Goal: Task Accomplishment & Management: Use online tool/utility

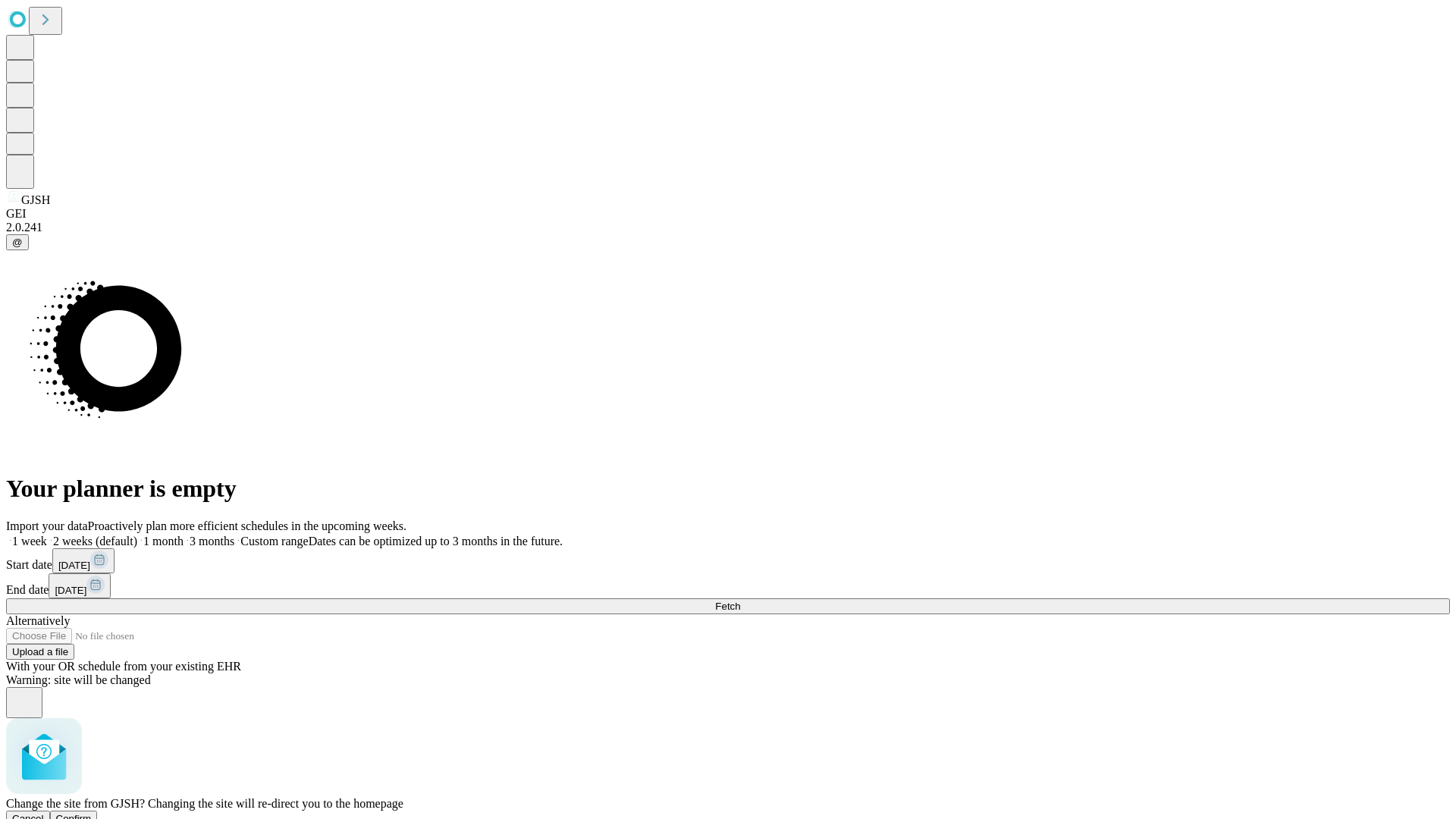
click at [92, 813] on span "Confirm" at bounding box center [74, 818] width 36 height 11
click at [137, 535] on label "2 weeks (default)" at bounding box center [92, 541] width 90 height 13
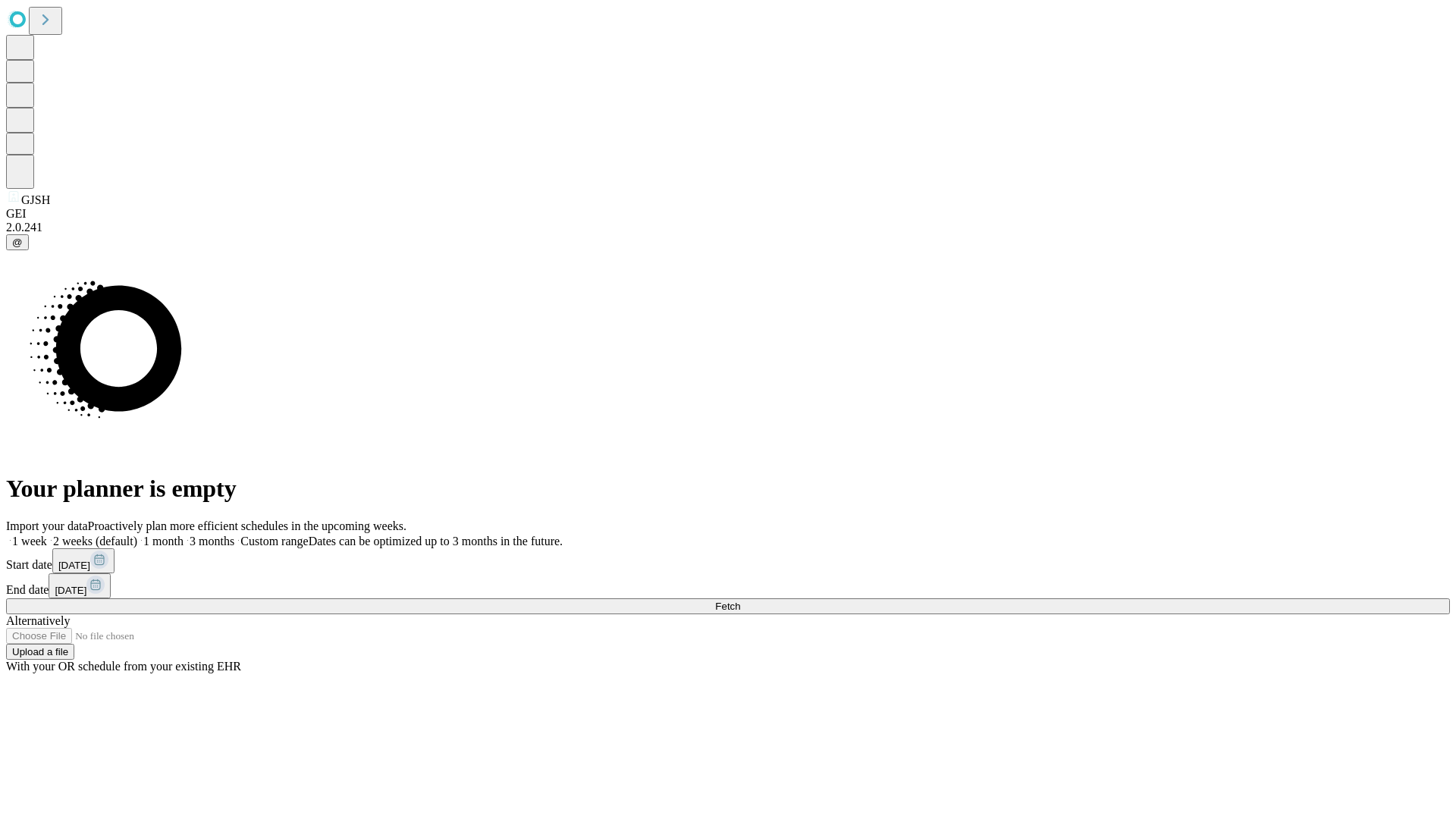
click at [740, 601] on span "Fetch" at bounding box center [727, 606] width 25 height 11
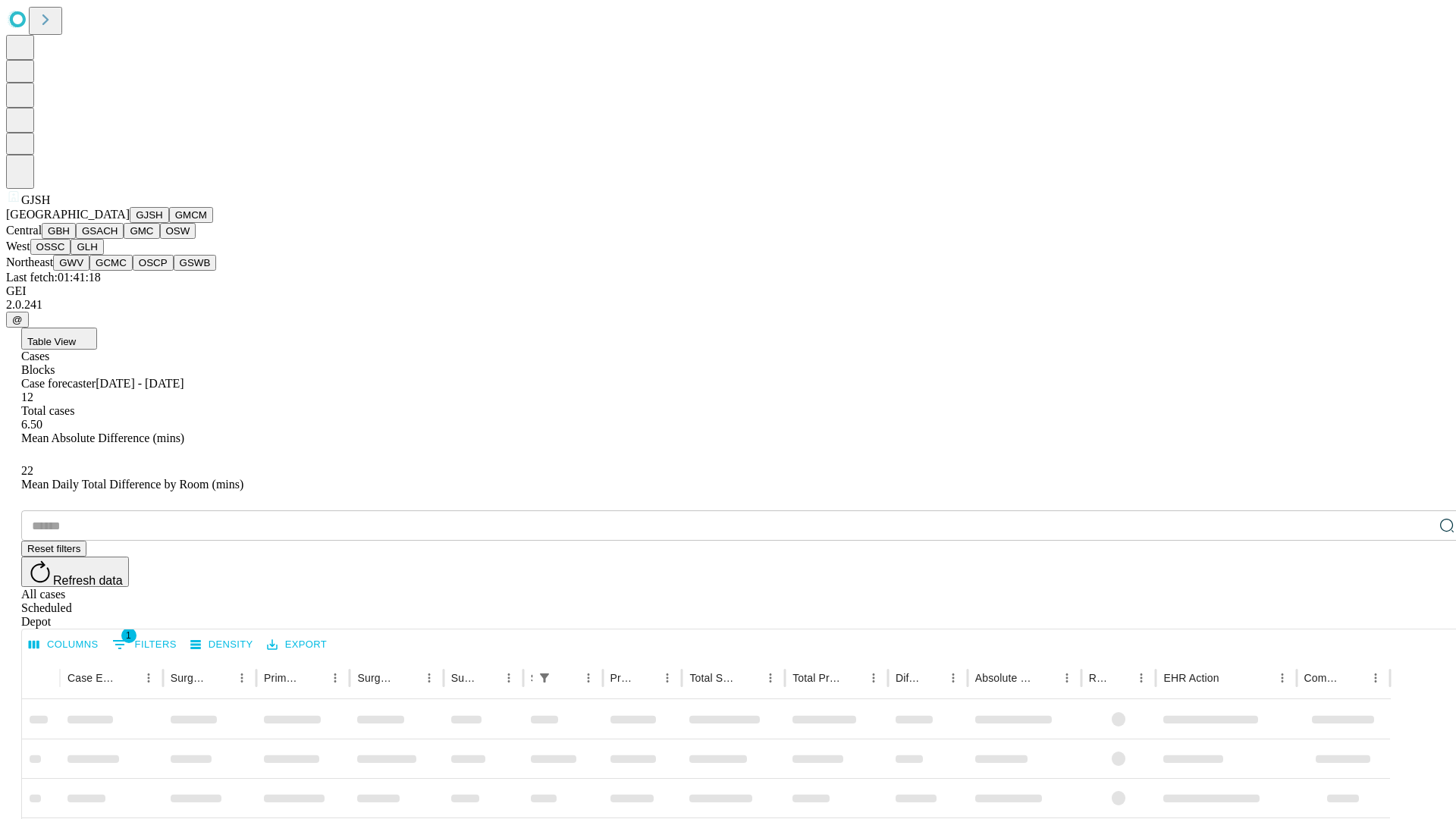
click at [169, 223] on button "GMCM" at bounding box center [191, 215] width 44 height 16
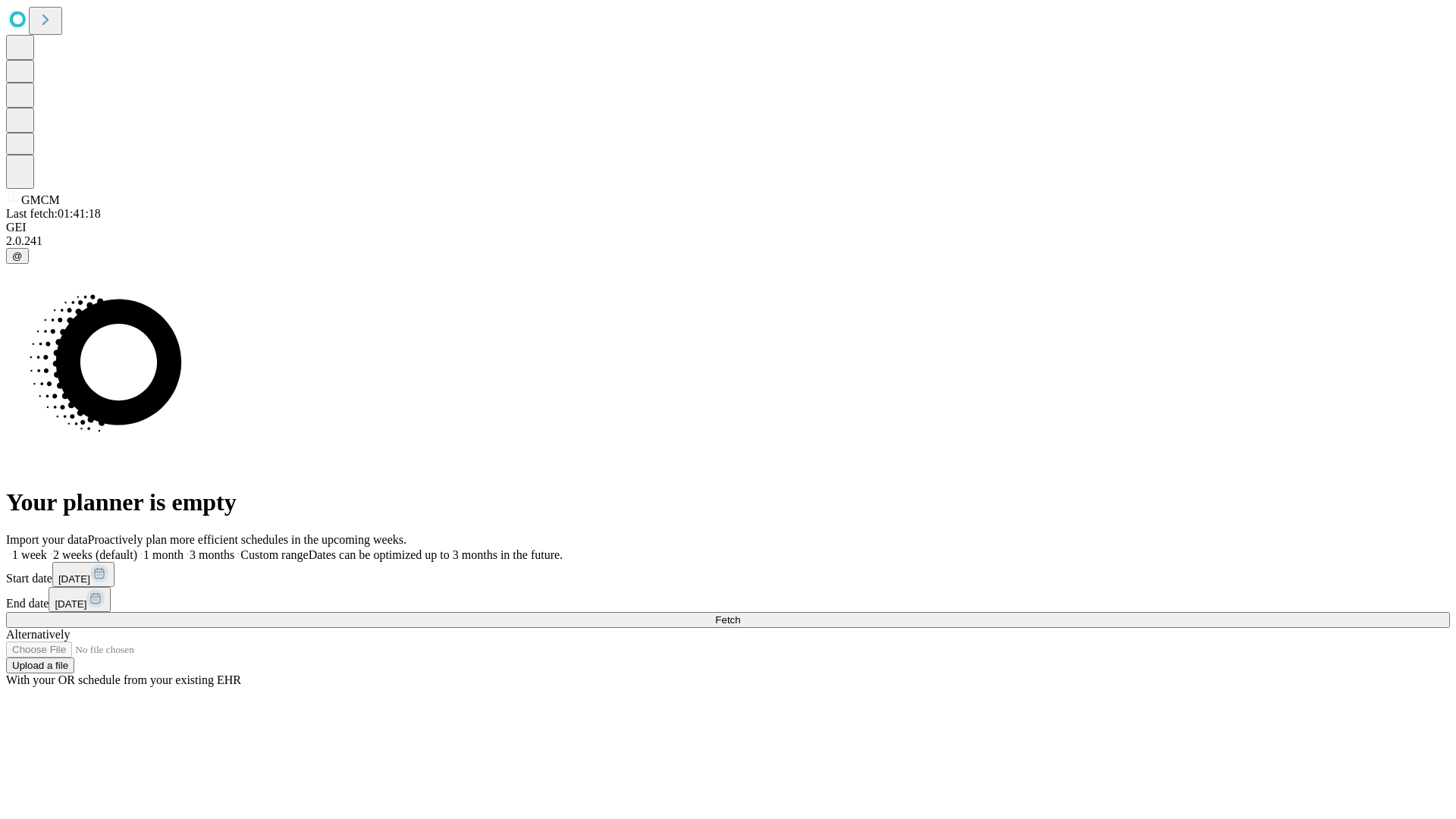
click at [137, 549] on label "2 weeks (default)" at bounding box center [92, 555] width 90 height 13
click at [740, 614] on span "Fetch" at bounding box center [727, 619] width 25 height 11
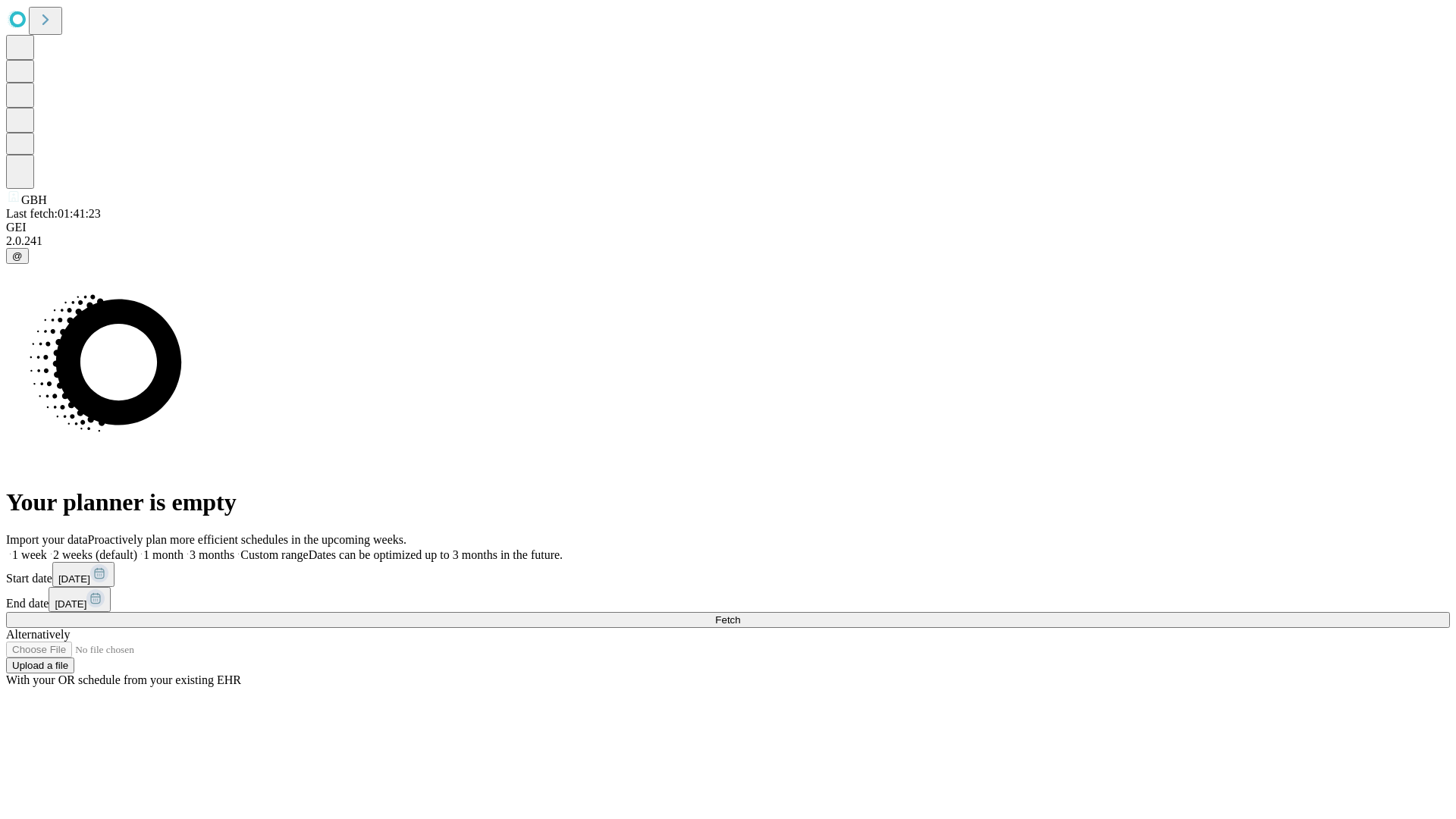
click at [740, 614] on span "Fetch" at bounding box center [727, 619] width 25 height 11
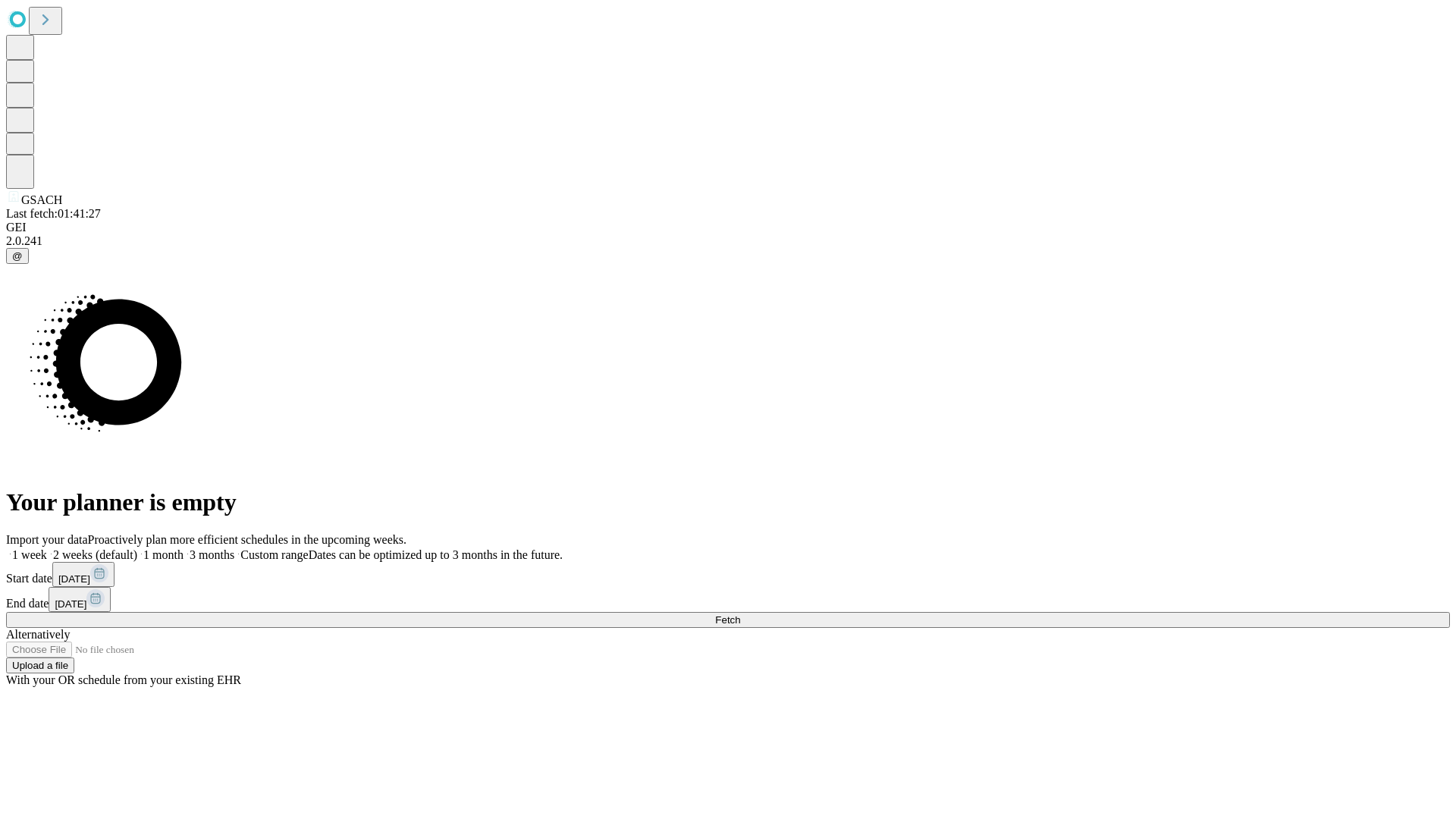
click at [137, 549] on label "2 weeks (default)" at bounding box center [92, 555] width 90 height 13
click at [740, 614] on span "Fetch" at bounding box center [727, 619] width 25 height 11
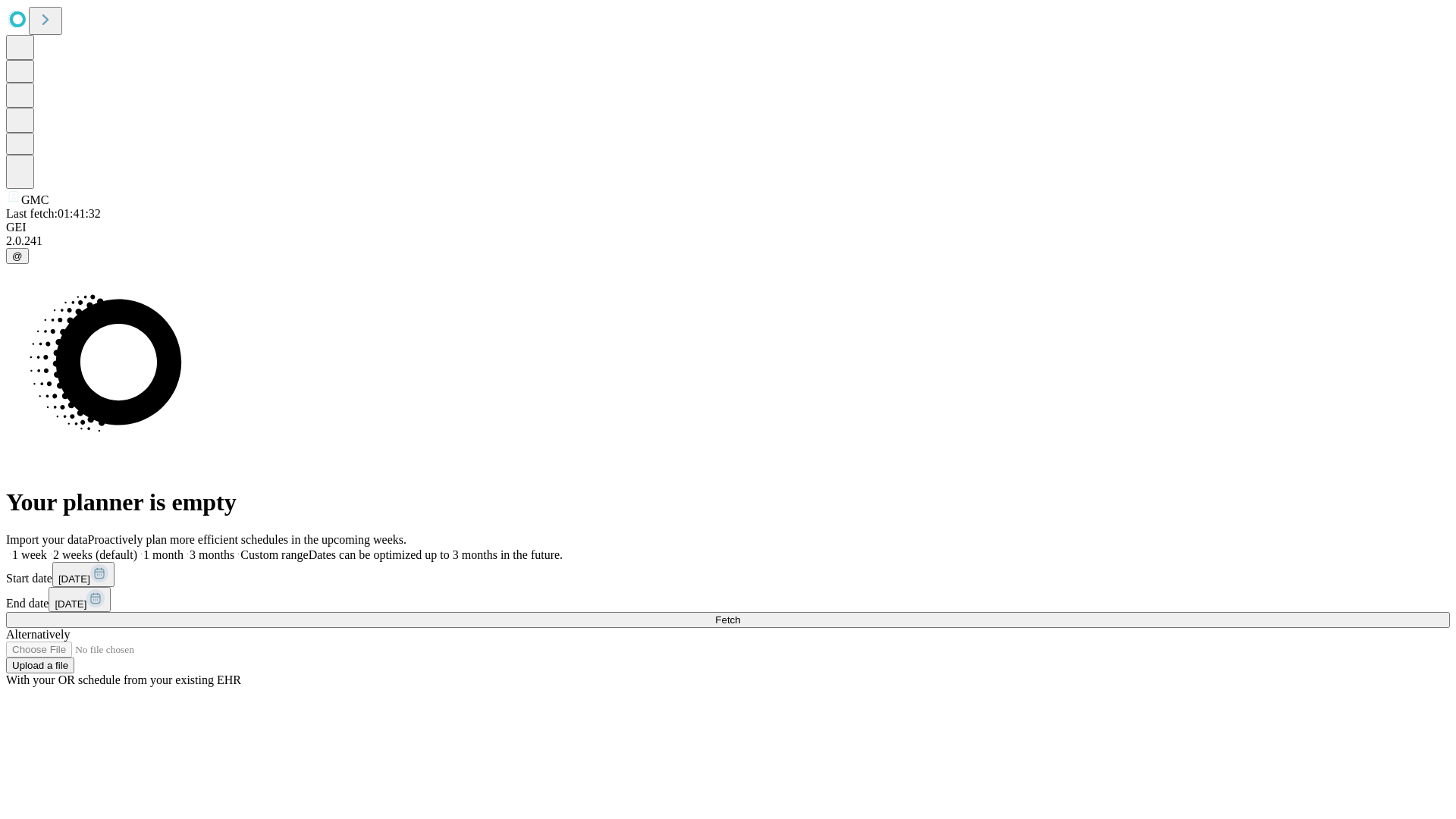
click at [137, 549] on label "2 weeks (default)" at bounding box center [92, 555] width 90 height 13
click at [740, 614] on span "Fetch" at bounding box center [727, 619] width 25 height 11
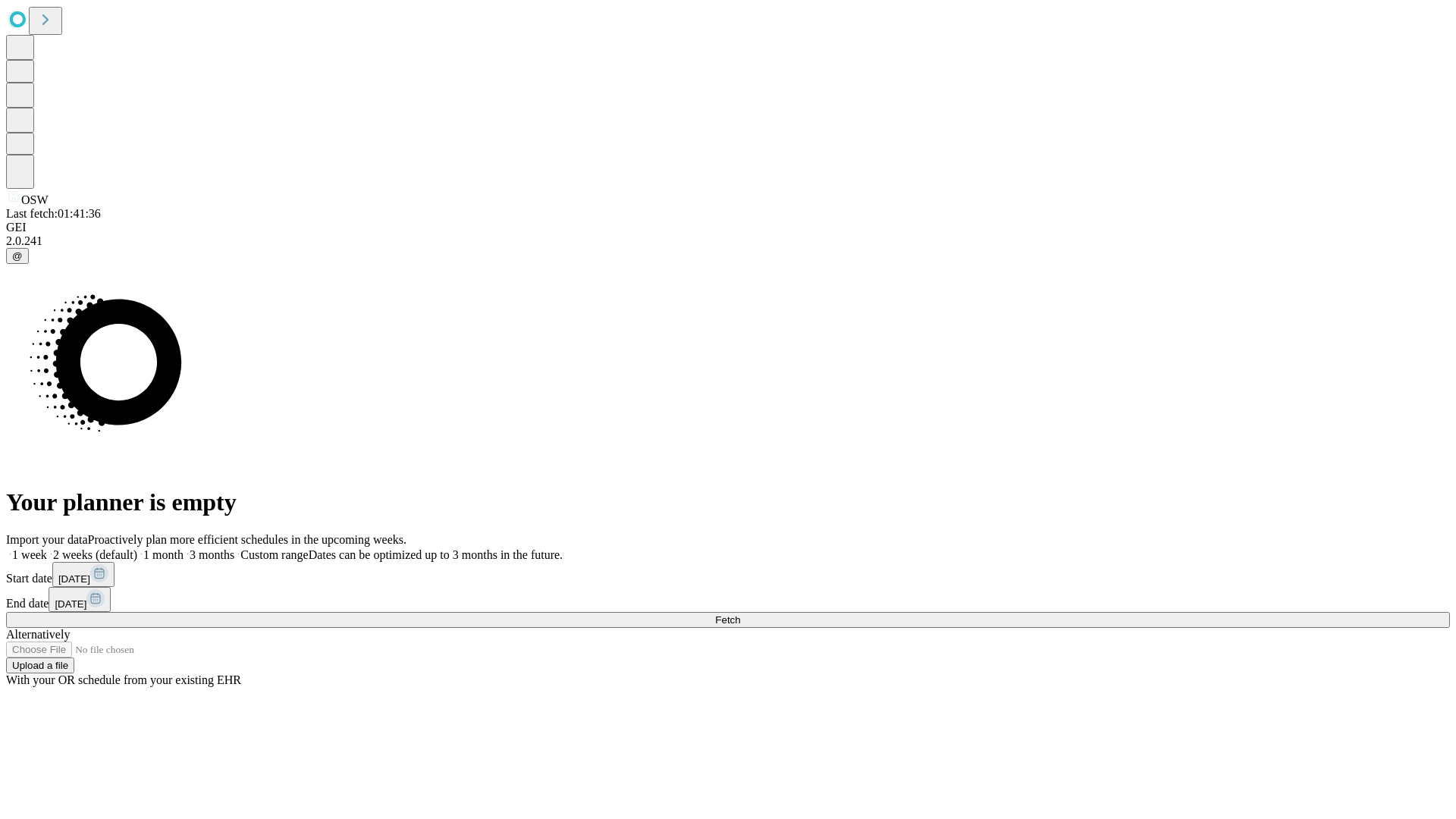
click at [137, 549] on label "2 weeks (default)" at bounding box center [92, 555] width 90 height 13
click at [740, 614] on span "Fetch" at bounding box center [727, 619] width 25 height 11
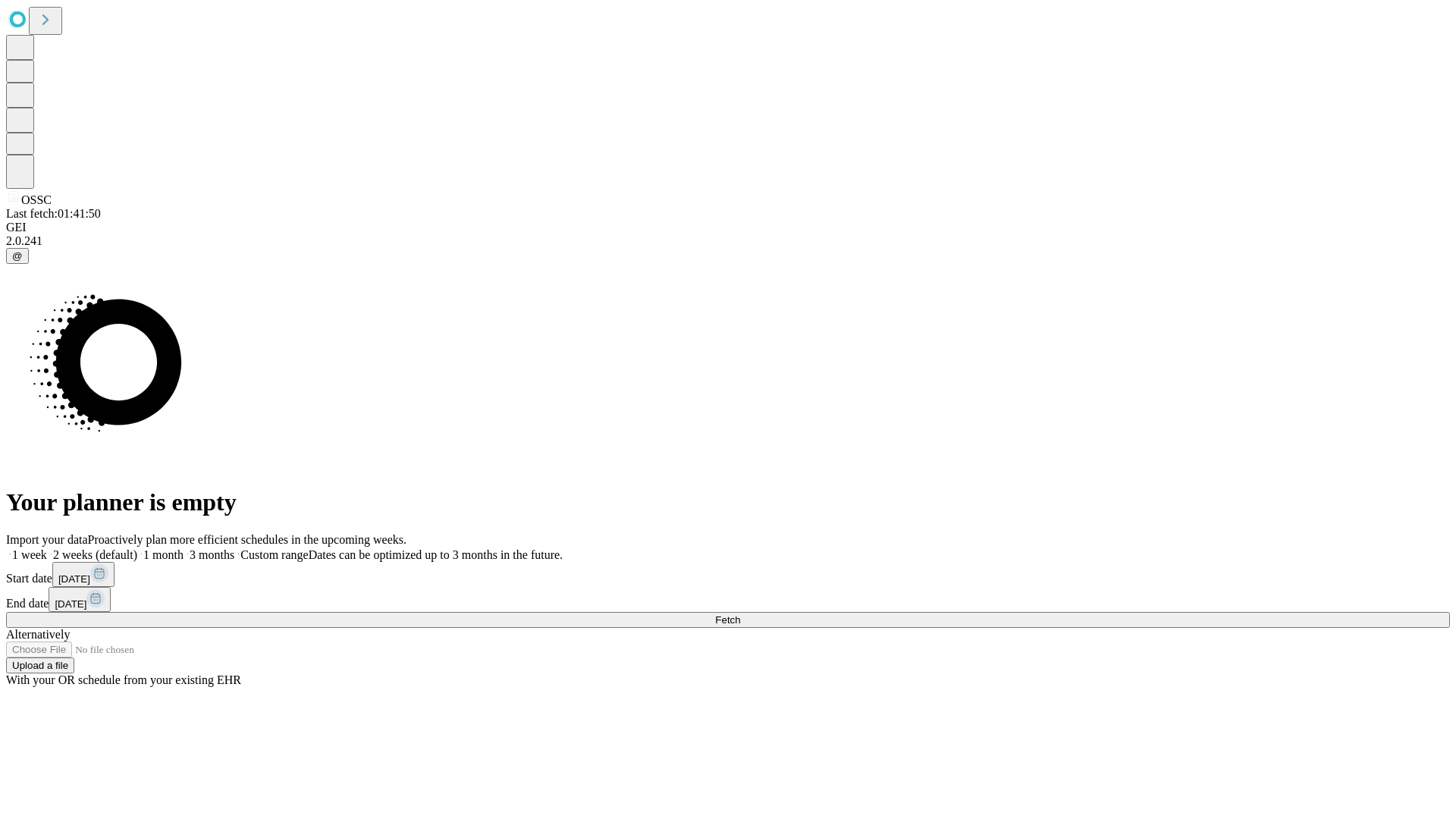
click at [137, 549] on label "2 weeks (default)" at bounding box center [92, 555] width 90 height 13
click at [740, 614] on span "Fetch" at bounding box center [727, 619] width 25 height 11
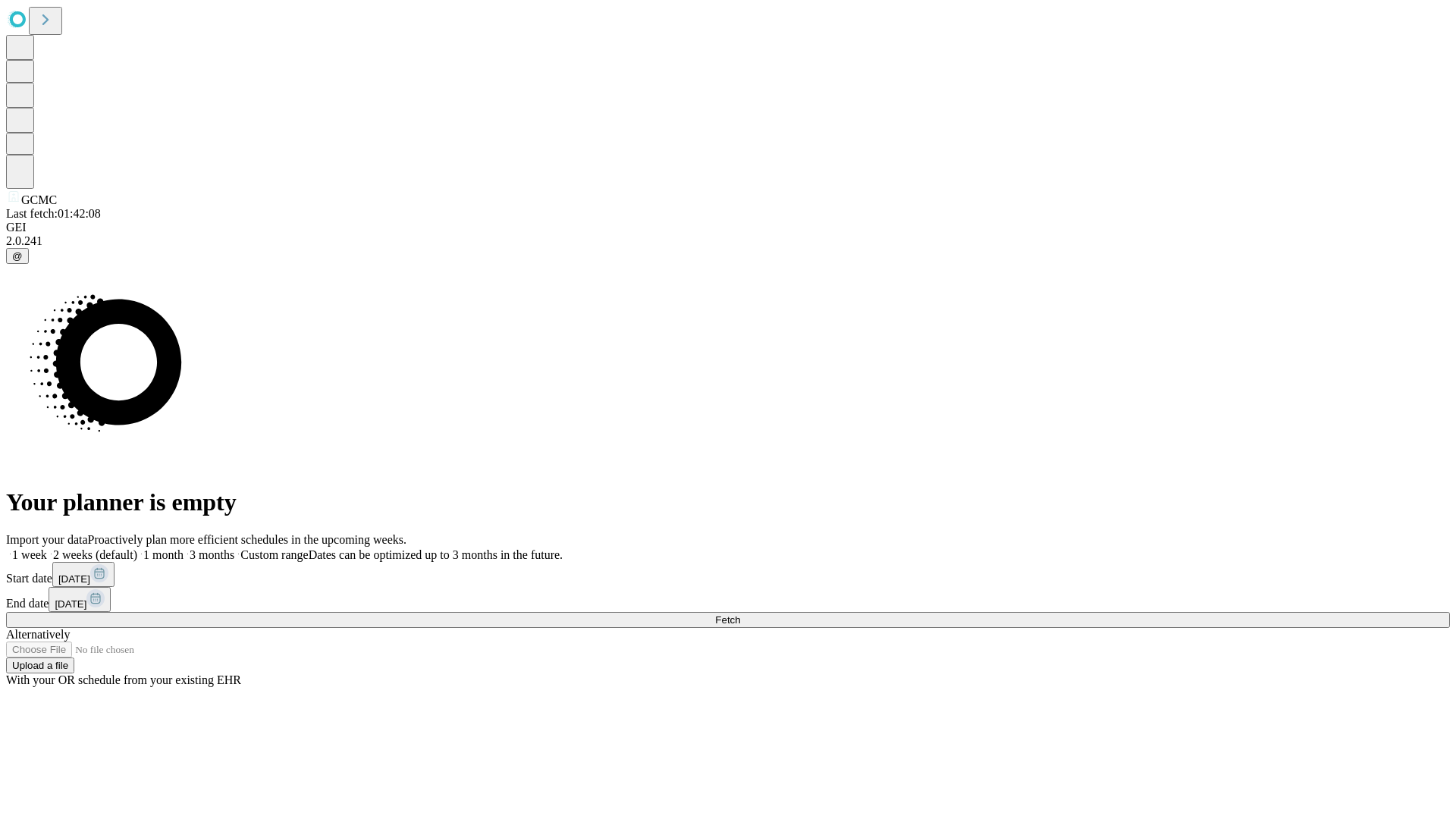
click at [137, 549] on label "2 weeks (default)" at bounding box center [92, 555] width 90 height 13
click at [740, 614] on span "Fetch" at bounding box center [727, 619] width 25 height 11
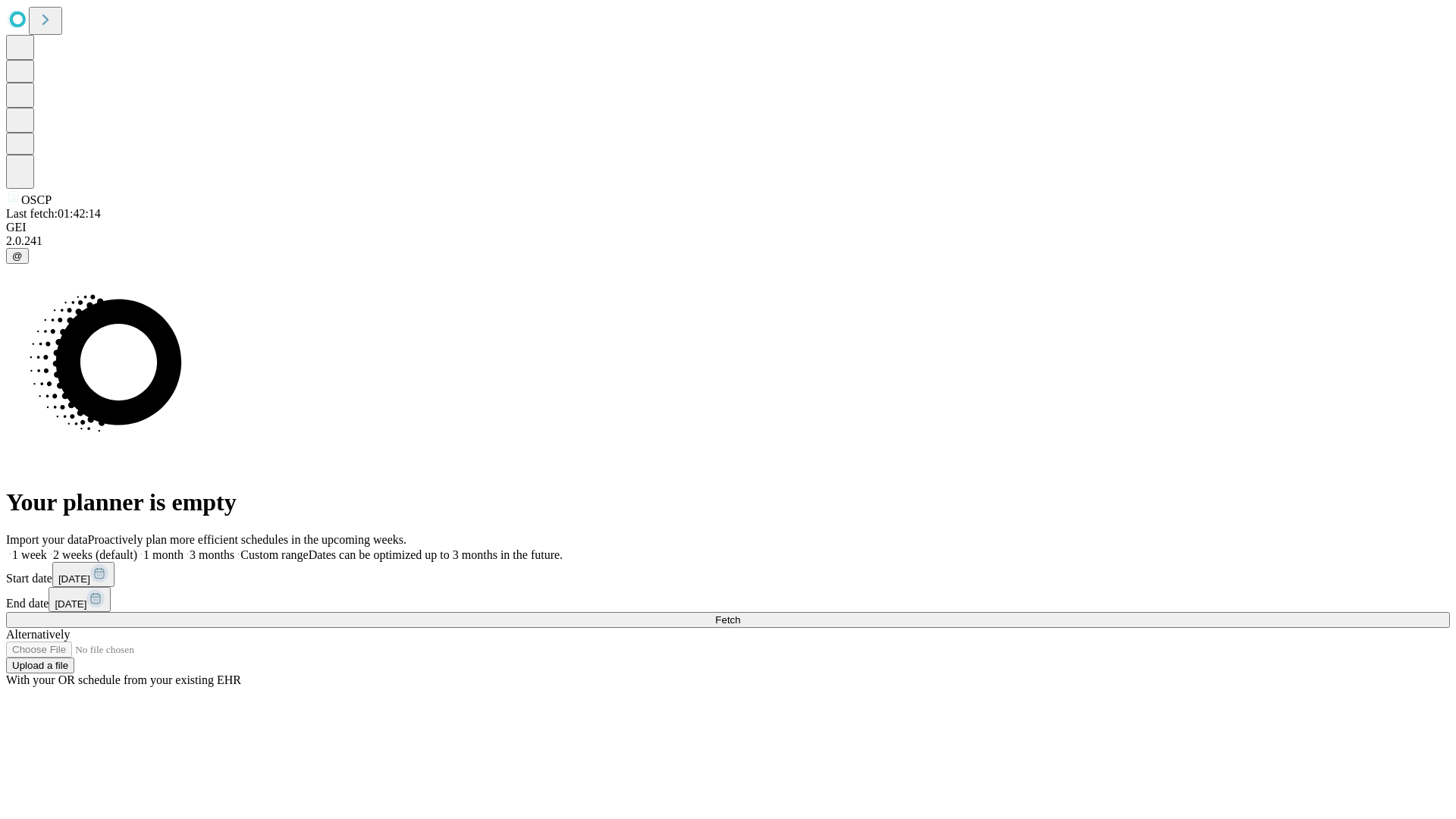
click at [137, 549] on label "2 weeks (default)" at bounding box center [92, 555] width 90 height 13
click at [740, 614] on span "Fetch" at bounding box center [727, 619] width 25 height 11
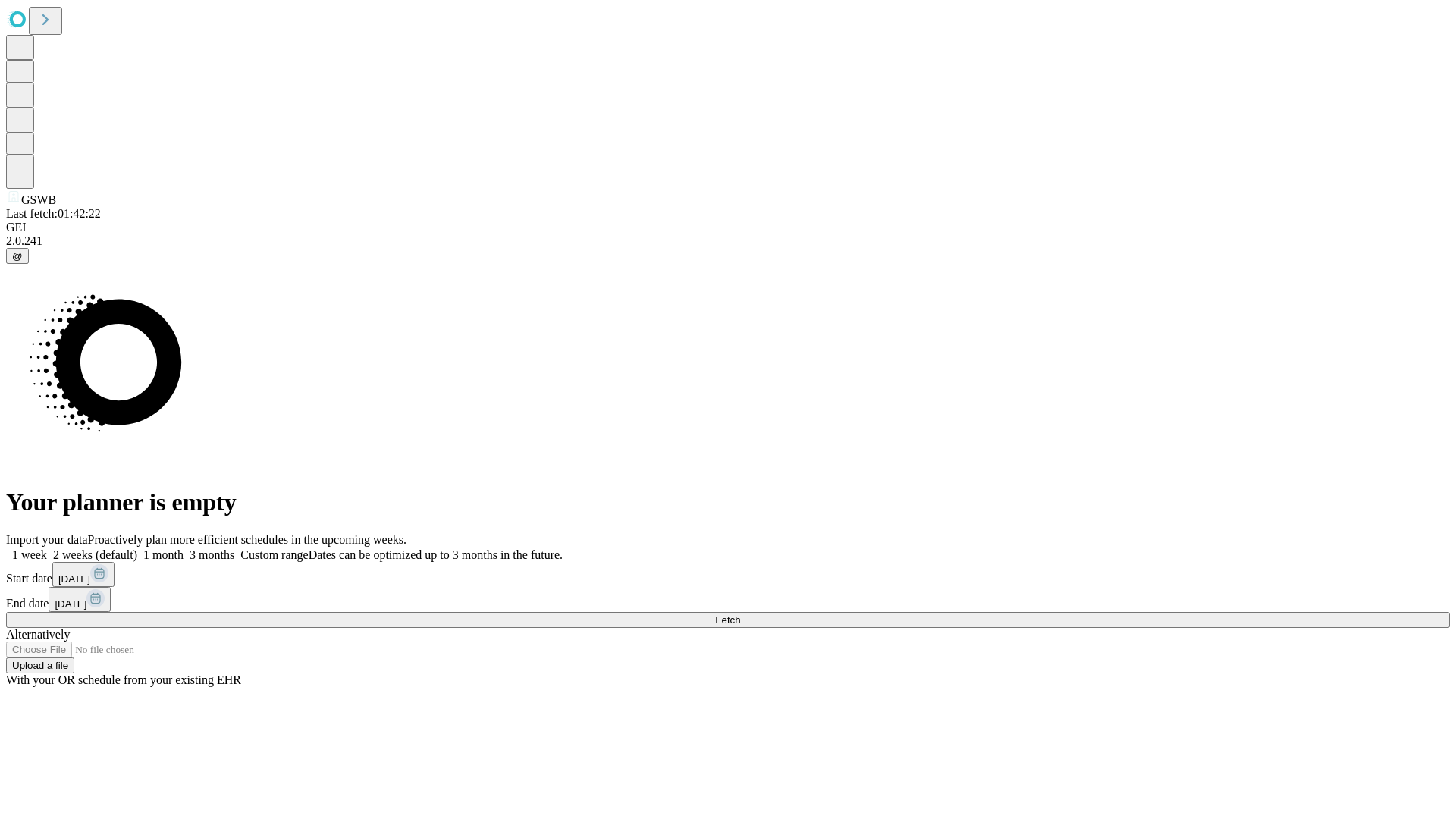
click at [137, 549] on label "2 weeks (default)" at bounding box center [92, 555] width 90 height 13
click at [740, 614] on span "Fetch" at bounding box center [727, 619] width 25 height 11
